Goal: Task Accomplishment & Management: Use online tool/utility

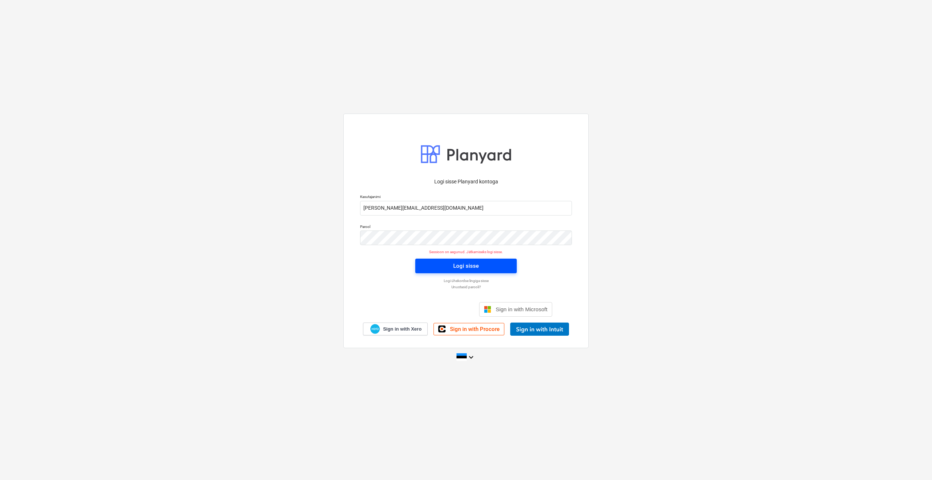
click at [441, 261] on span "Logi sisse" at bounding box center [466, 265] width 84 height 9
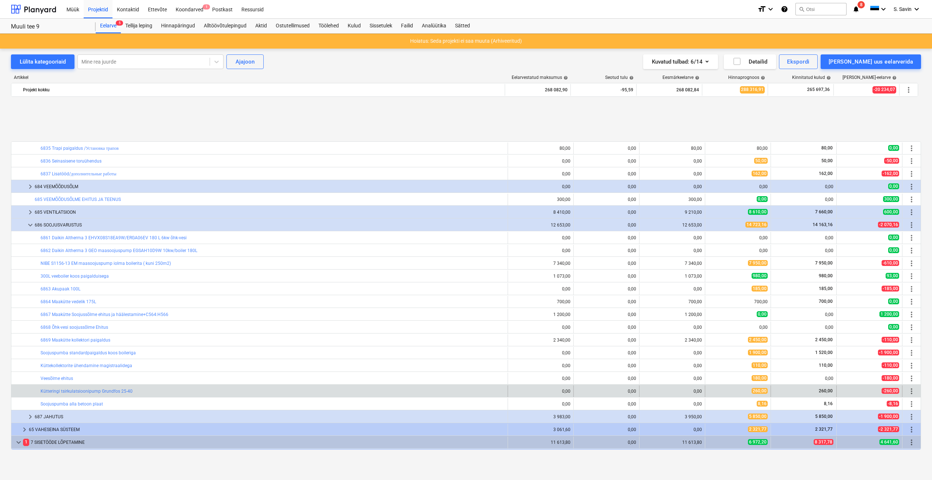
scroll to position [1392, 0]
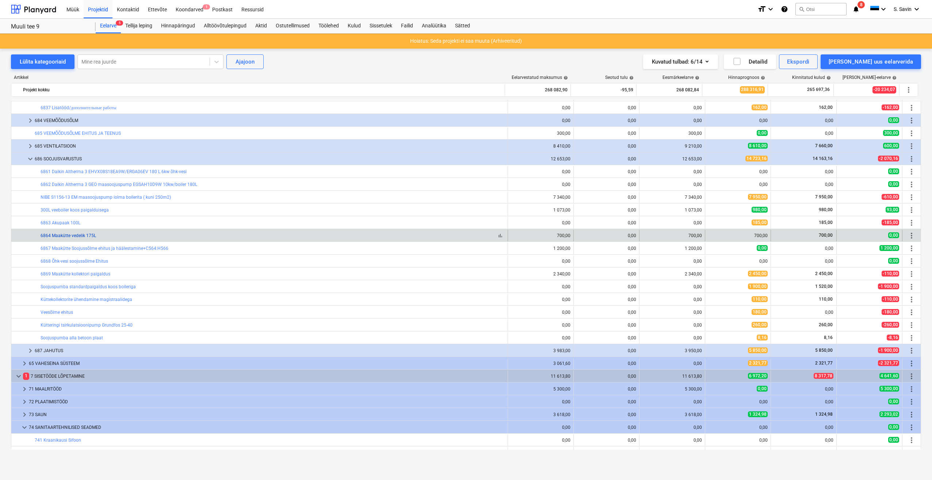
click at [77, 236] on link "6864 Maakütte vedelik 175L" at bounding box center [69, 235] width 56 height 5
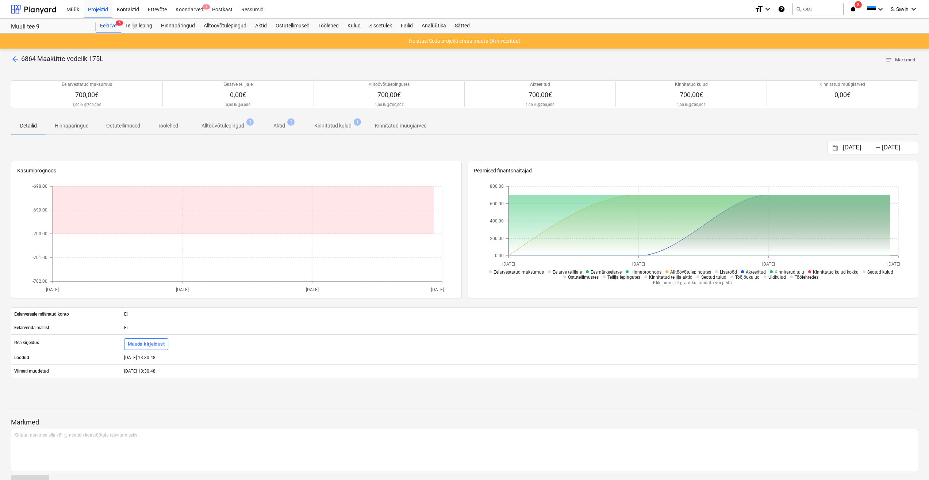
click at [17, 62] on span "arrow_back" at bounding box center [15, 59] width 9 height 9
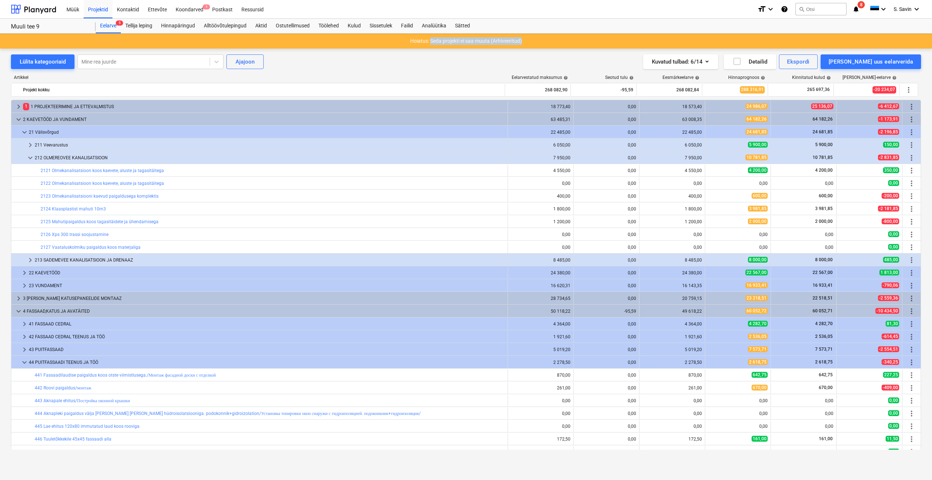
drag, startPoint x: 431, startPoint y: 41, endPoint x: 541, endPoint y: 42, distance: 110.3
click at [541, 42] on div "Hoiatus: Seda projekti ei saa muuta (Arhiveeritud)" at bounding box center [466, 41] width 932 height 15
drag, startPoint x: 541, startPoint y: 42, endPoint x: 533, endPoint y: 42, distance: 8.4
click at [533, 42] on div "Hoiatus: Seda projekti ei saa muuta (Arhiveeritud)" at bounding box center [466, 41] width 932 height 15
drag, startPoint x: 521, startPoint y: 42, endPoint x: 550, endPoint y: 47, distance: 29.9
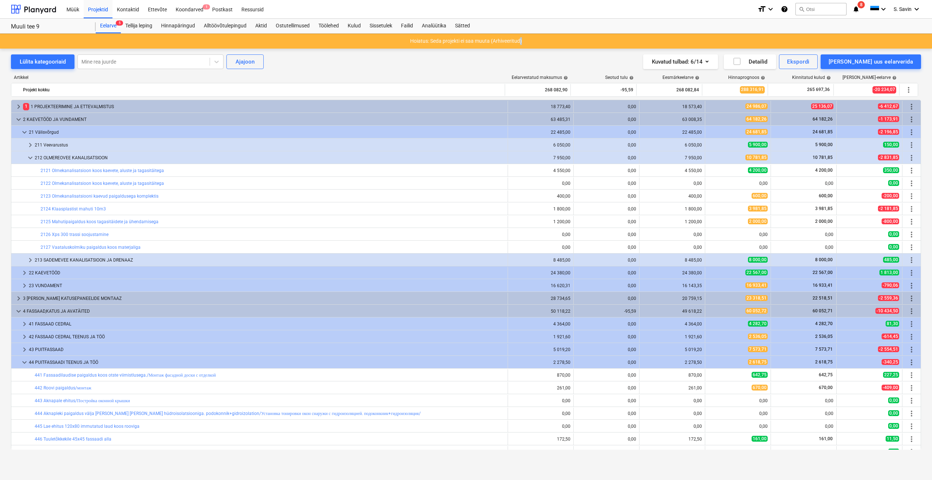
click at [550, 47] on div "Hoiatus: Seda projekti ei saa muuta (Arhiveeritud)" at bounding box center [466, 41] width 932 height 15
drag, startPoint x: 550, startPoint y: 47, endPoint x: 540, endPoint y: 43, distance: 10.4
click at [540, 43] on div "Hoiatus: Seda projekti ei saa muuta (Arhiveeritud)" at bounding box center [466, 41] width 932 height 15
drag, startPoint x: 531, startPoint y: 41, endPoint x: 443, endPoint y: 43, distance: 88.0
click at [443, 43] on div "Hoiatus: Seda projekti ei saa muuta (Arhiveeritud)" at bounding box center [466, 41] width 932 height 15
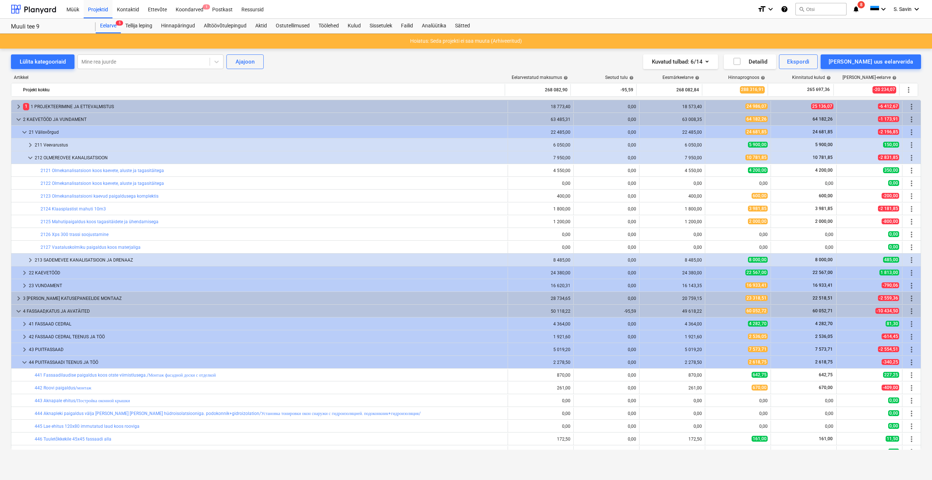
click at [481, 57] on div "Kuvatud tulbad : 6/14 Detailid Ekspordi [PERSON_NAME] uus eelarverida" at bounding box center [688, 61] width 466 height 15
click at [188, 7] on div "Koondarved 1" at bounding box center [189, 9] width 37 height 19
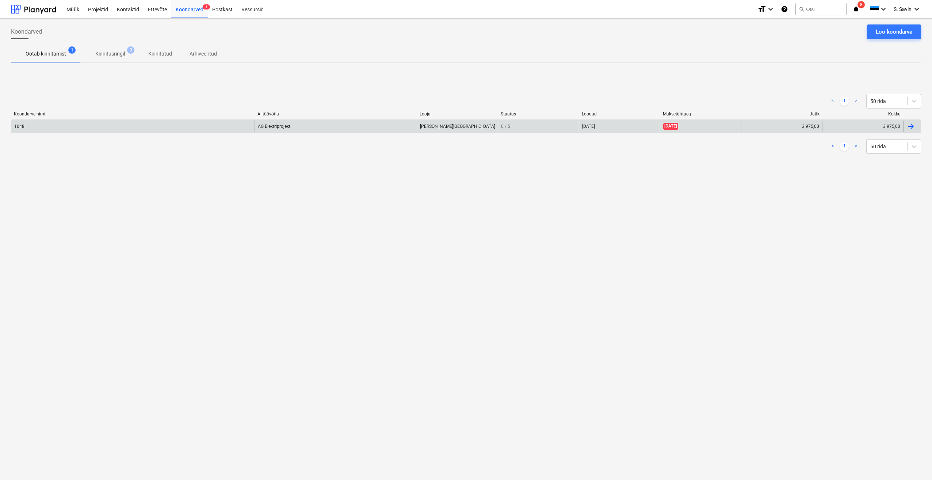
click at [150, 127] on div "1048" at bounding box center [132, 127] width 243 height 12
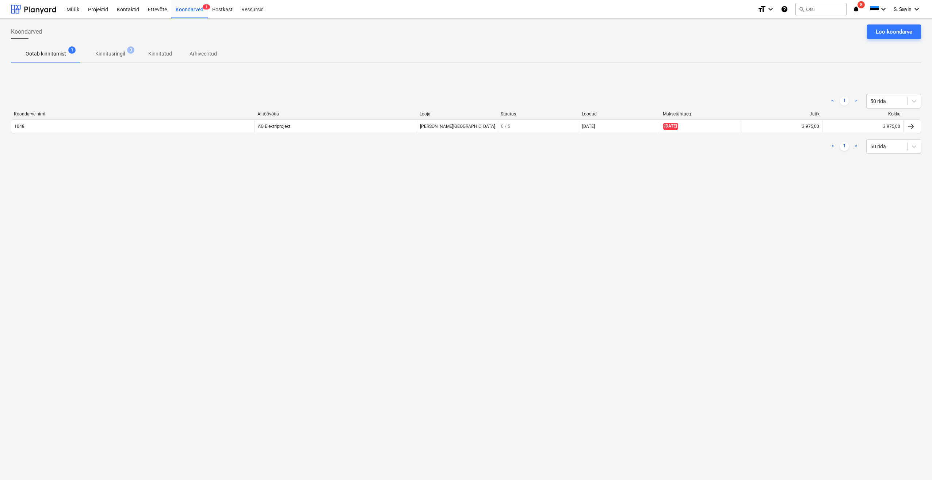
drag, startPoint x: 582, startPoint y: 316, endPoint x: 532, endPoint y: 322, distance: 50.4
click at [532, 322] on div "Koondarved Loo koondarve Ootab kinnitamist 1 Kinnitusringil 3 Kinnitatud Arhive…" at bounding box center [466, 249] width 932 height 461
click at [684, 396] on div "Koondarved Loo koondarve Ootab kinnitamist 1 Kinnitusringil 3 Kinnitatud Arhive…" at bounding box center [466, 249] width 932 height 461
click at [45, 7] on div at bounding box center [33, 9] width 45 height 18
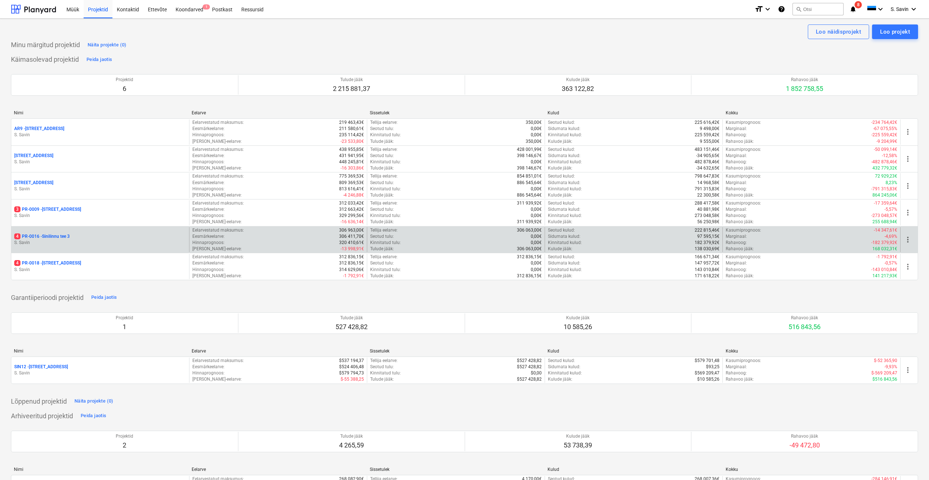
click at [48, 238] on p "4 PR-0016 - Sinilinnu tee 3" at bounding box center [42, 236] width 56 height 6
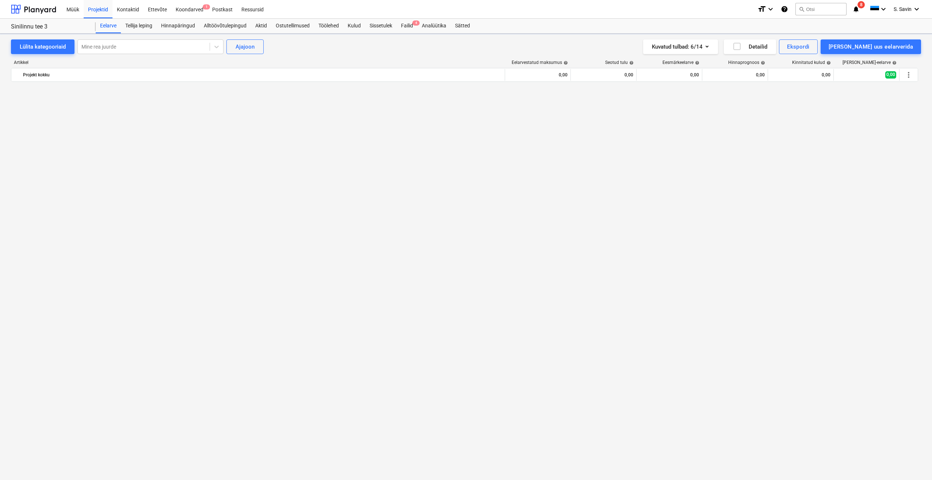
scroll to position [672, 0]
click at [45, 7] on div at bounding box center [33, 9] width 45 height 18
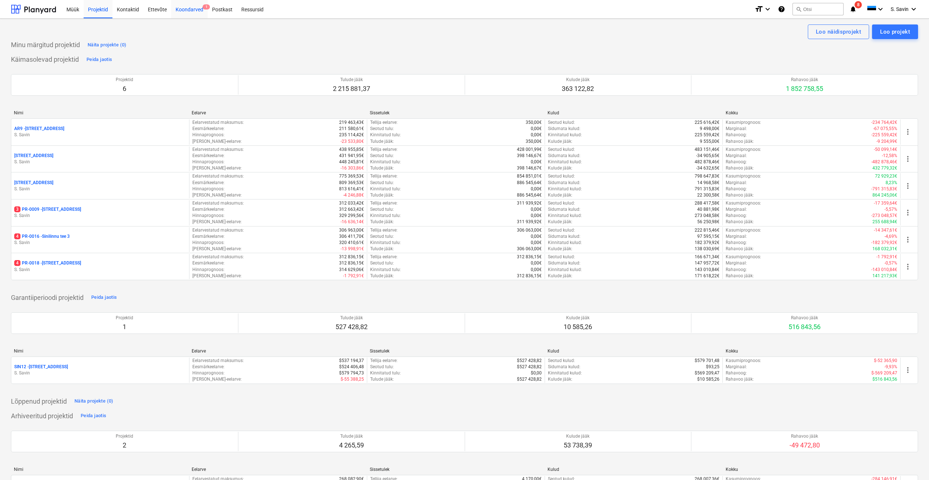
click at [184, 15] on div "Koondarved 1" at bounding box center [189, 9] width 37 height 19
